Goal: Transaction & Acquisition: Book appointment/travel/reservation

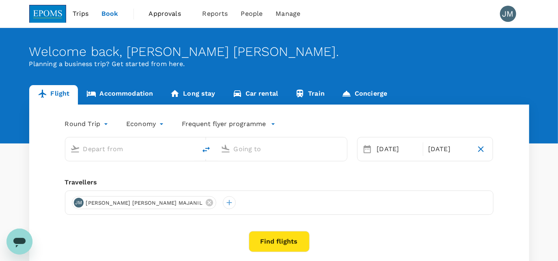
scroll to position [37, 0]
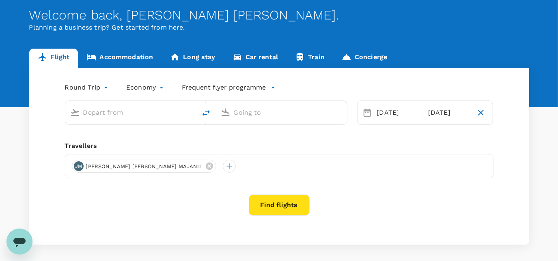
type input "Kota Kinabalu Intl (BKI)"
type input "Miri Intl (MYY)"
type input "Kota Kinabalu Intl (BKI)"
type input "Miri Intl (MYY)"
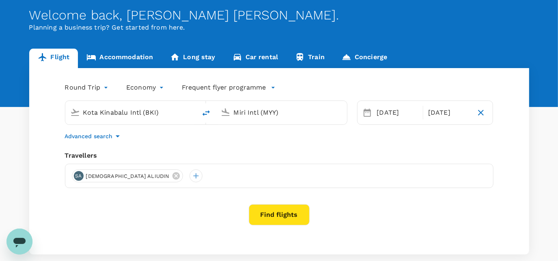
click at [121, 114] on input "Kota Kinabalu Intl (BKI)" at bounding box center [131, 112] width 96 height 13
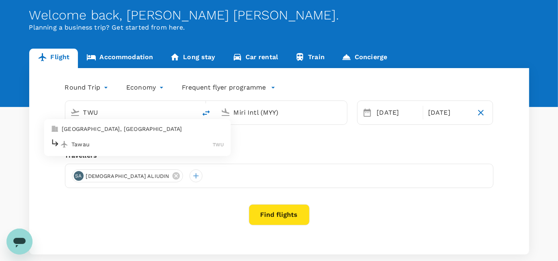
click at [165, 146] on p "Tawau" at bounding box center [141, 144] width 141 height 8
type input "Tawau (TWU)"
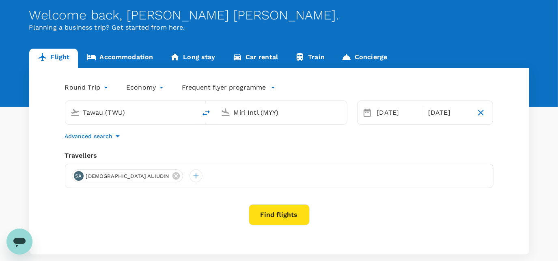
click at [262, 112] on input "Miri Intl (MYY)" at bounding box center [282, 112] width 96 height 13
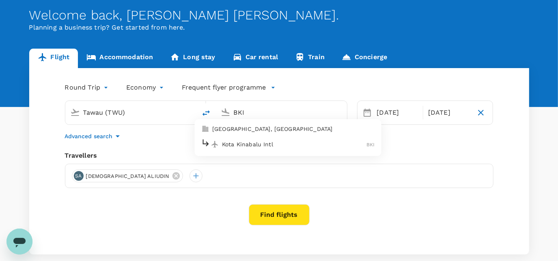
click at [261, 148] on div "Kota Kinabalu Intl BKI" at bounding box center [288, 144] width 174 height 13
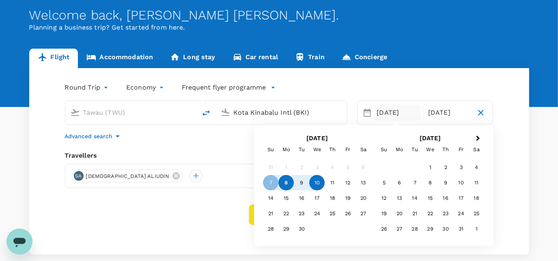
type input "Kota Kinabalu Intl (BKI)"
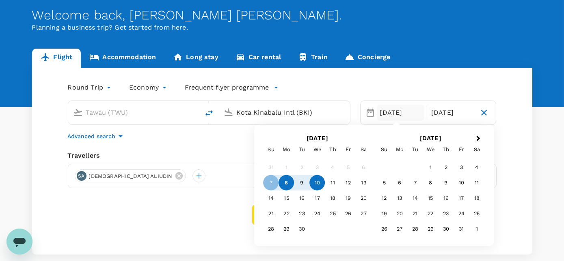
click at [97, 90] on body "Trips Book Approvals 0 Reports People Manage JM Welcome back , [PERSON_NAME] [P…" at bounding box center [282, 134] width 564 height 342
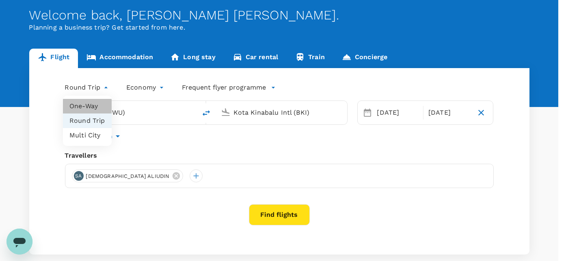
click at [94, 101] on li "One-Way" at bounding box center [87, 106] width 49 height 15
type input "oneway"
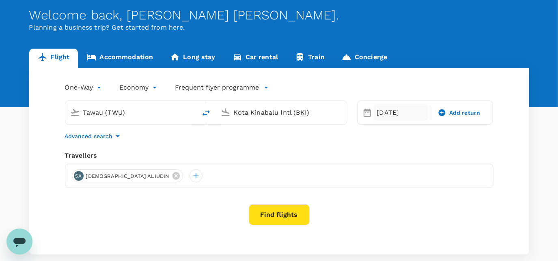
click at [412, 116] on div "[DATE]" at bounding box center [401, 113] width 54 height 16
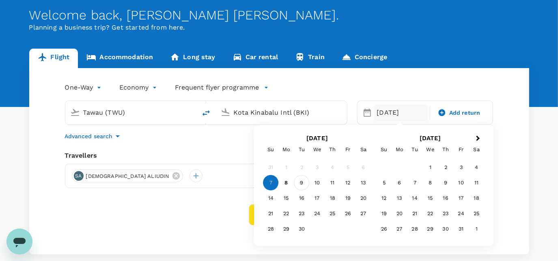
click at [299, 185] on div "9" at bounding box center [301, 182] width 15 height 15
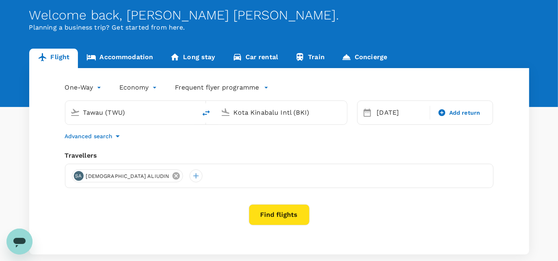
click at [172, 176] on icon at bounding box center [175, 175] width 7 height 7
click at [76, 178] on div at bounding box center [78, 176] width 13 height 13
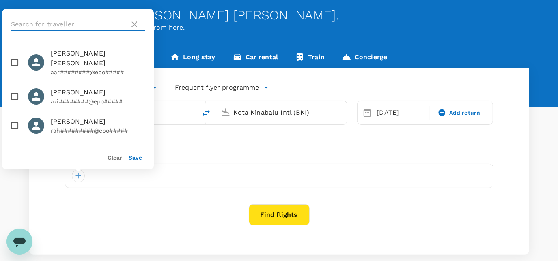
click at [84, 24] on input "text" at bounding box center [68, 24] width 115 height 13
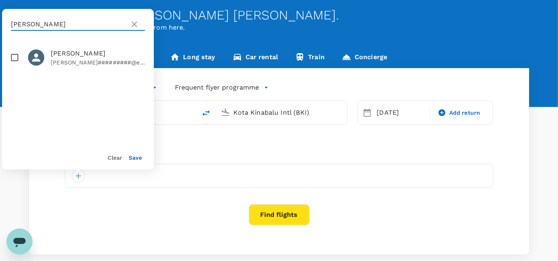
type input "[PERSON_NAME]"
click at [30, 59] on icon at bounding box center [36, 58] width 12 height 12
checkbox input "true"
click at [136, 158] on button "Save" at bounding box center [135, 158] width 13 height 6
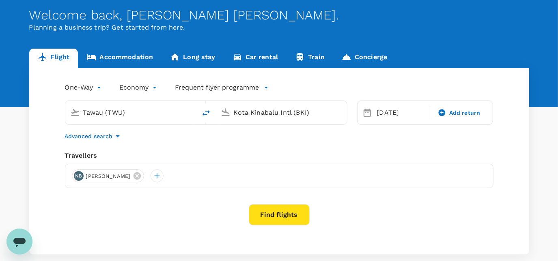
click at [270, 211] on button "Find flights" at bounding box center [279, 214] width 61 height 21
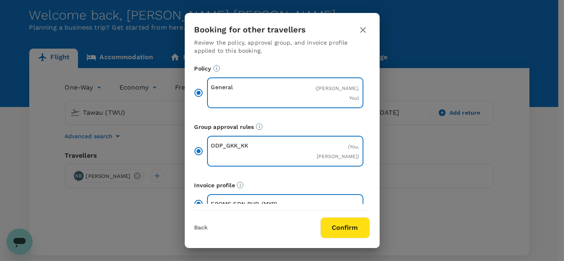
click at [356, 235] on button "Confirm" at bounding box center [344, 227] width 49 height 21
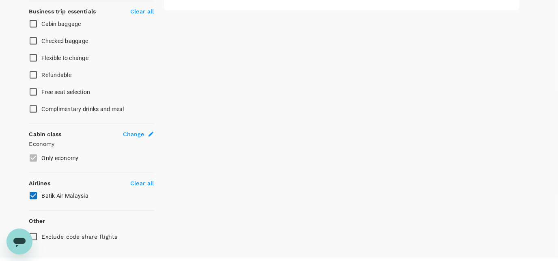
scroll to position [338, 0]
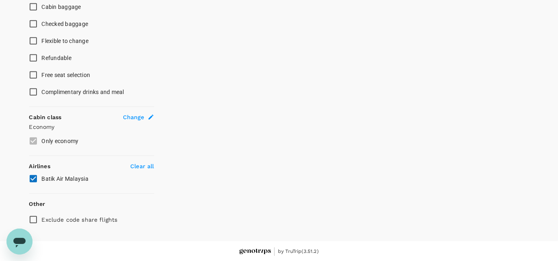
type input "480"
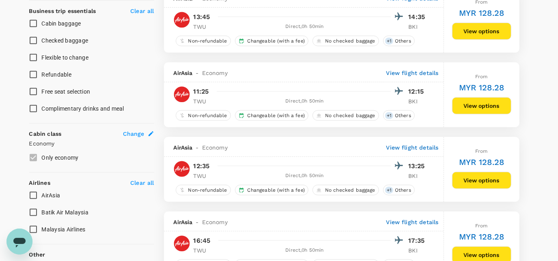
scroll to position [375, 0]
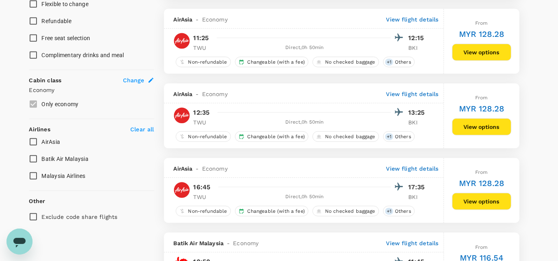
click at [51, 142] on span "AirAsia" at bounding box center [51, 142] width 19 height 6
click at [42, 142] on input "AirAsia" at bounding box center [33, 141] width 17 height 17
checkbox input "true"
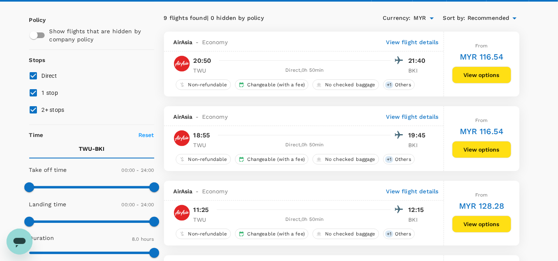
scroll to position [31, 0]
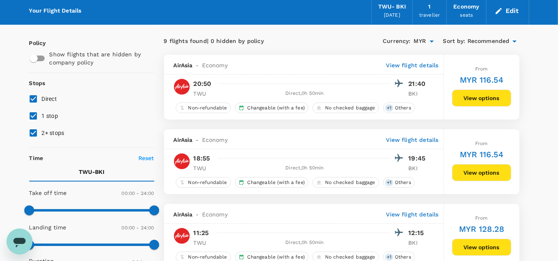
click at [477, 95] on button "View options" at bounding box center [481, 98] width 59 height 17
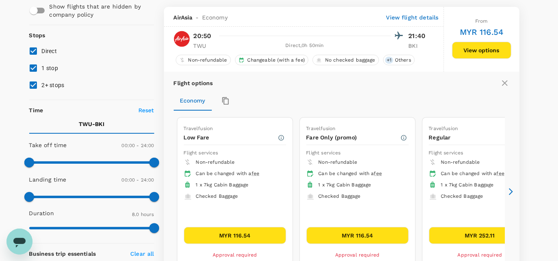
scroll to position [159, 0]
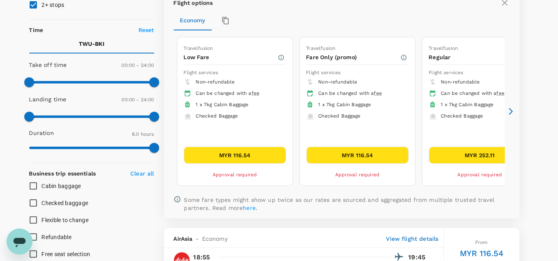
click at [514, 109] on icon at bounding box center [511, 112] width 8 height 8
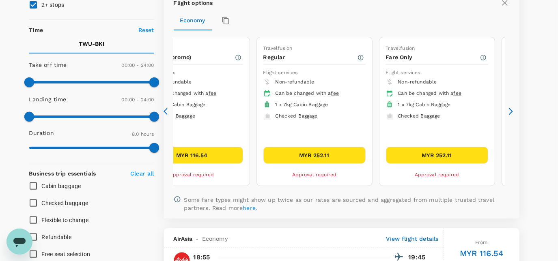
click at [510, 108] on icon at bounding box center [511, 112] width 8 height 8
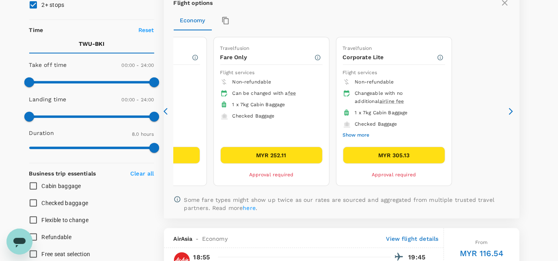
click at [510, 108] on icon at bounding box center [511, 112] width 8 height 8
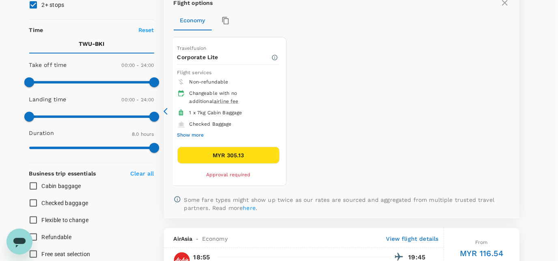
click at [164, 113] on icon at bounding box center [167, 112] width 8 height 8
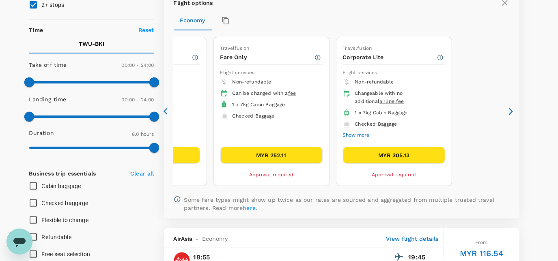
click at [347, 131] on button "Show more" at bounding box center [356, 135] width 27 height 11
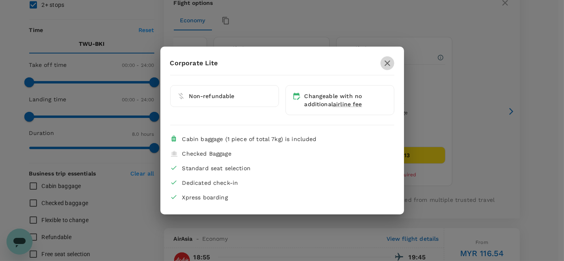
click at [385, 62] on icon "button" at bounding box center [387, 63] width 10 height 10
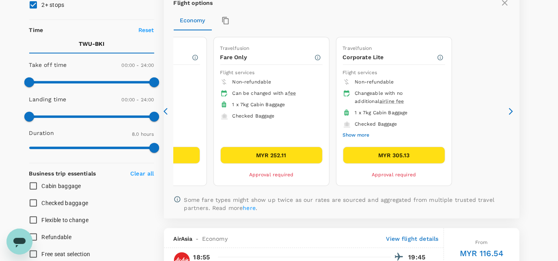
click at [390, 151] on button "MYR 305.13" at bounding box center [394, 155] width 102 height 17
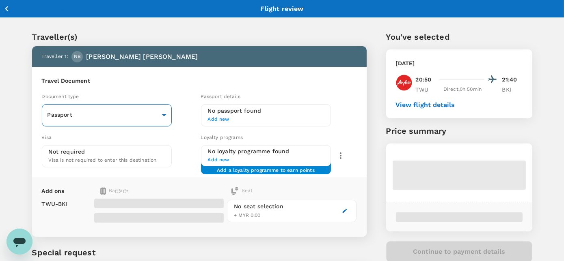
click at [127, 119] on body "Back to flight results Flight review Traveller(s) Traveller 1 : [PERSON_NAME] L…" at bounding box center [282, 170] width 564 height 340
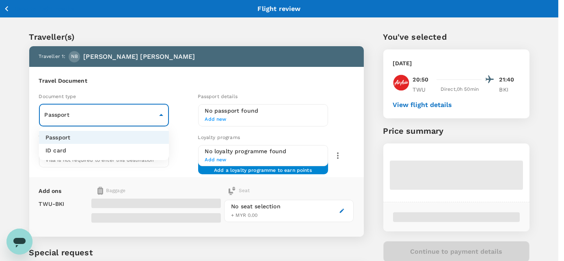
click at [111, 147] on li "ID card" at bounding box center [104, 150] width 130 height 13
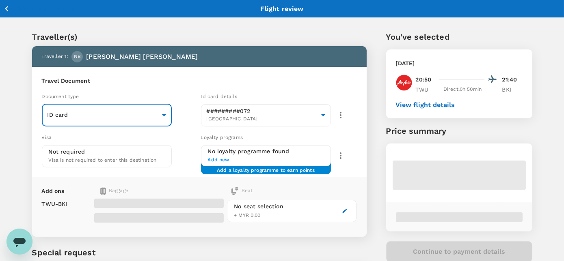
type input "Id card"
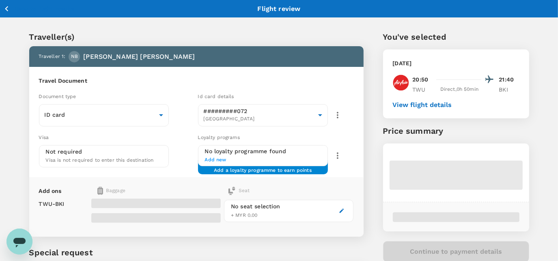
click at [121, 139] on div "Visa" at bounding box center [117, 137] width 156 height 9
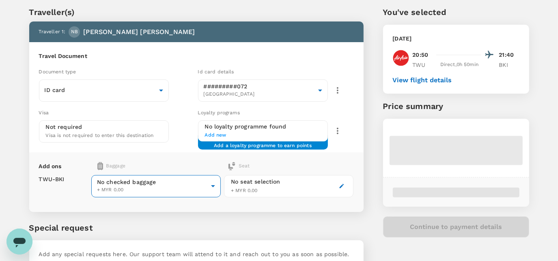
scroll to position [37, 0]
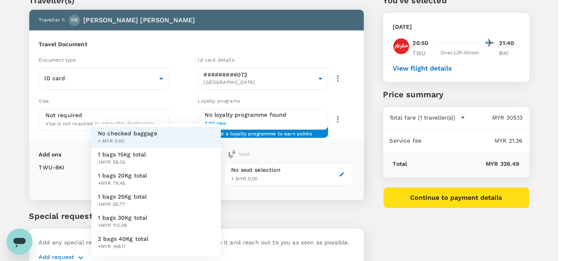
click at [136, 174] on body "Back to flight results Flight review Traveller(s) Traveller 1 : [PERSON_NAME] L…" at bounding box center [282, 133] width 564 height 340
click at [117, 183] on span "+MYR 78.45" at bounding box center [122, 184] width 49 height 8
type input "2 - 78.45"
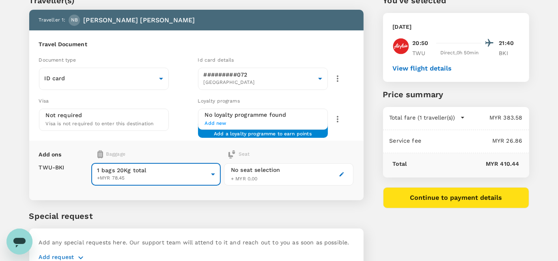
click at [275, 178] on div "No seat selection + MYR 0.00" at bounding box center [255, 174] width 49 height 17
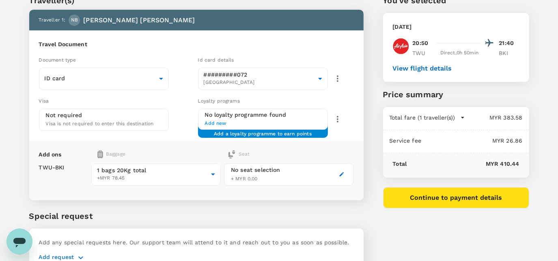
click at [343, 175] on icon "button" at bounding box center [342, 175] width 6 height 6
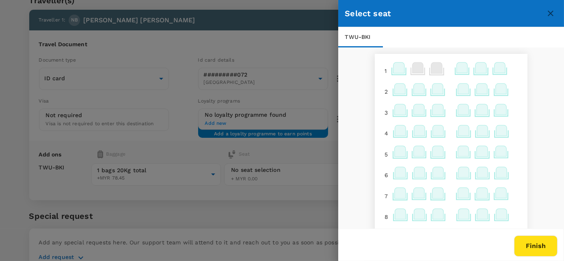
click at [494, 67] on icon at bounding box center [499, 67] width 11 height 11
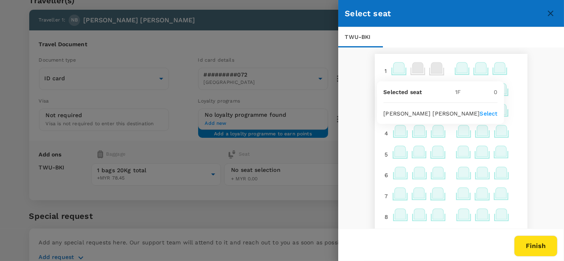
click at [488, 112] on p "Select" at bounding box center [488, 114] width 18 height 8
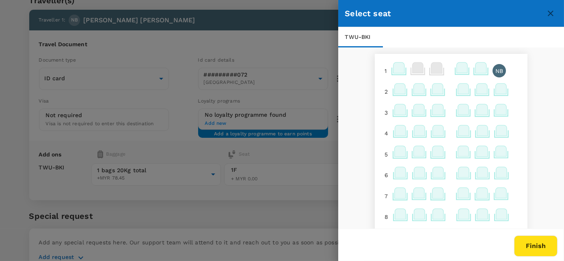
click at [268, 148] on div at bounding box center [282, 130] width 564 height 261
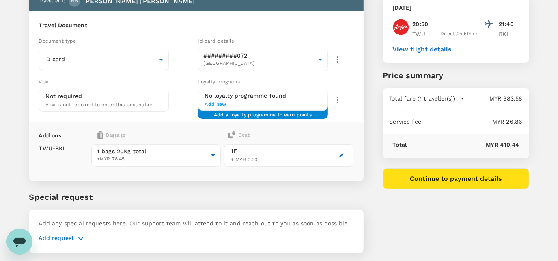
scroll to position [77, 0]
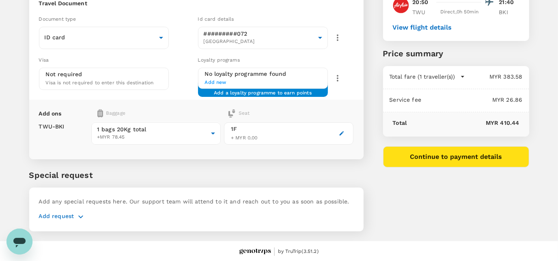
click at [79, 215] on icon "button" at bounding box center [80, 216] width 5 height 3
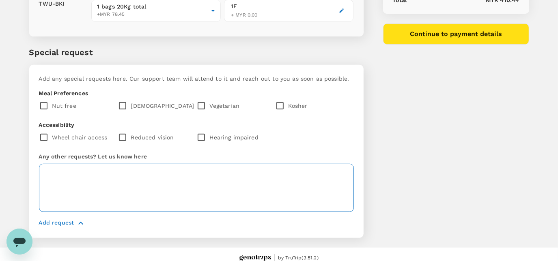
scroll to position [207, 0]
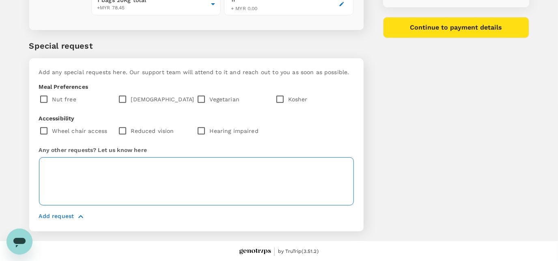
click at [72, 175] on textarea at bounding box center [196, 181] width 315 height 48
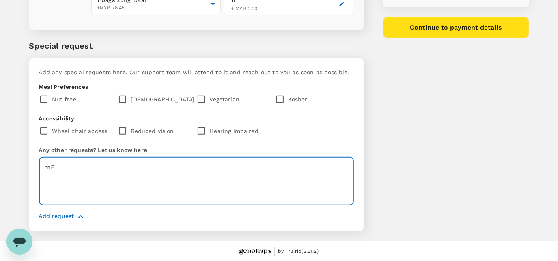
type textarea "m"
type textarea "P"
paste textarea "prawn&chicken wanton noodle"
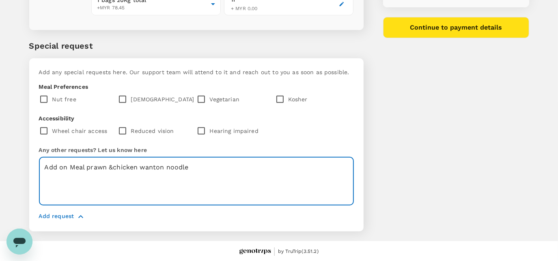
click at [115, 165] on textarea "Add on Meal prawn &chicken wanton noodle" at bounding box center [196, 181] width 315 height 48
type textarea "Add on Meal prawn & chicken wanton noodle"
